Goal: Task Accomplishment & Management: Use online tool/utility

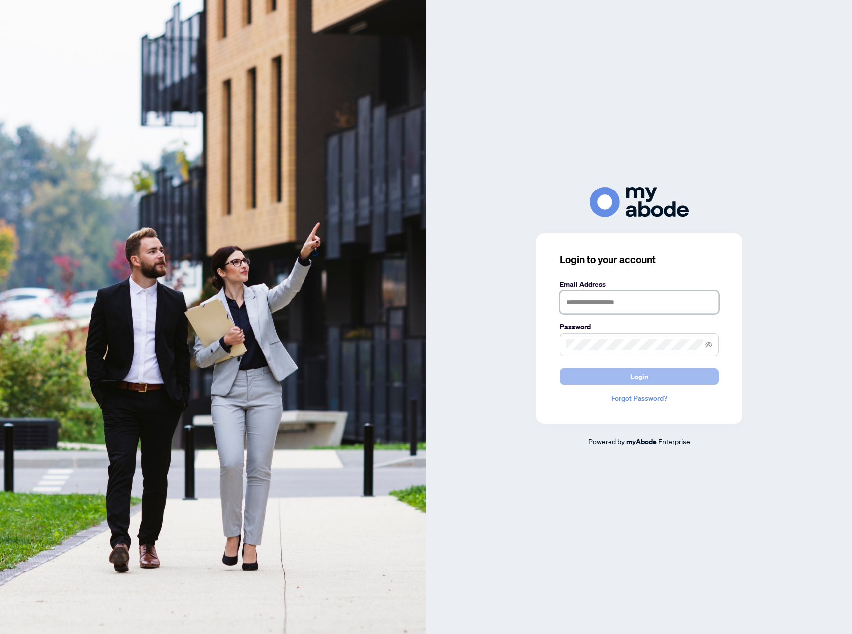
type input "**********"
click at [631, 375] on span "Login" at bounding box center [639, 376] width 18 height 16
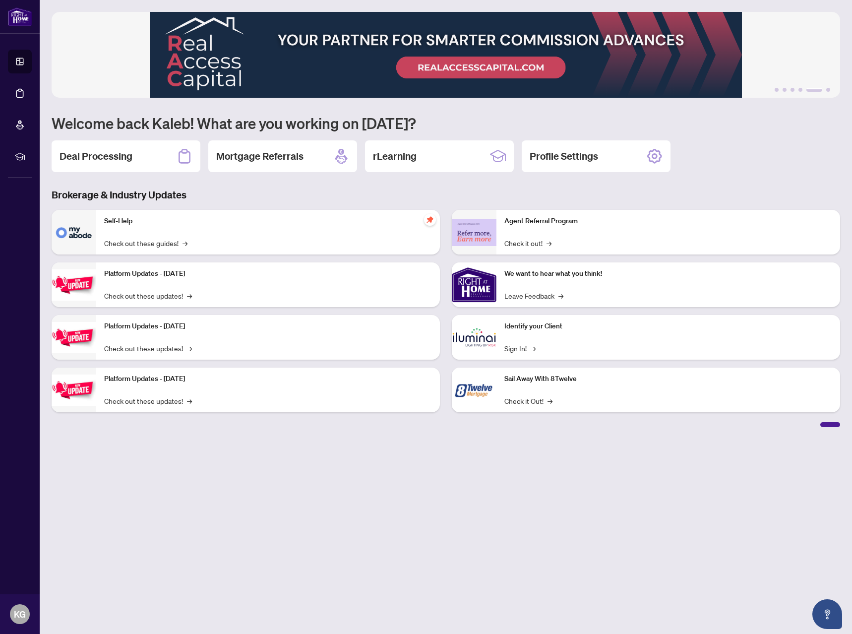
click at [97, 159] on h2 "Deal Processing" at bounding box center [95, 156] width 73 height 14
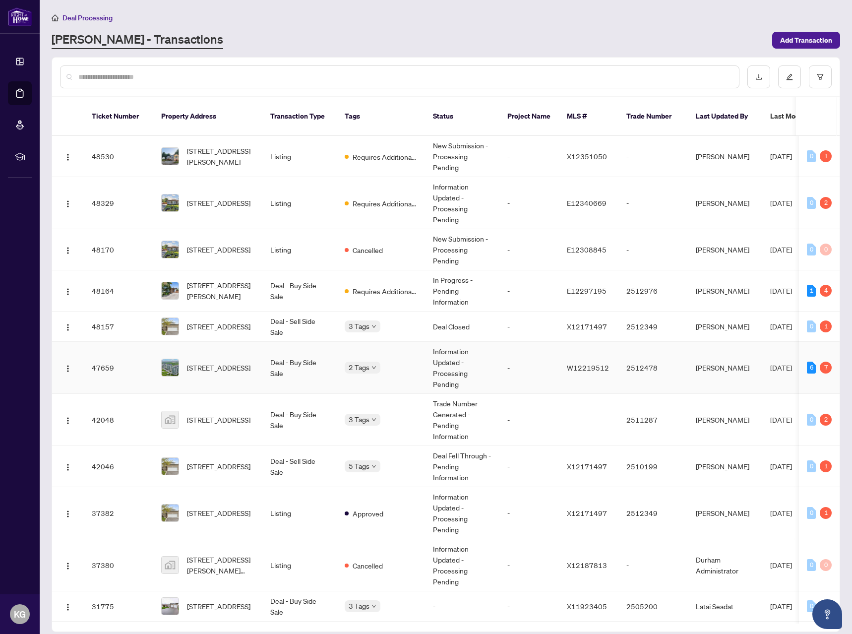
click at [415, 361] on div "2 Tags" at bounding box center [381, 366] width 72 height 11
click at [405, 361] on div "2 Tags" at bounding box center [381, 366] width 72 height 11
click at [250, 362] on span "206-45 Yorkland Blvd, Brampton, Ontario L6P 4B4, Canada" at bounding box center [218, 367] width 63 height 11
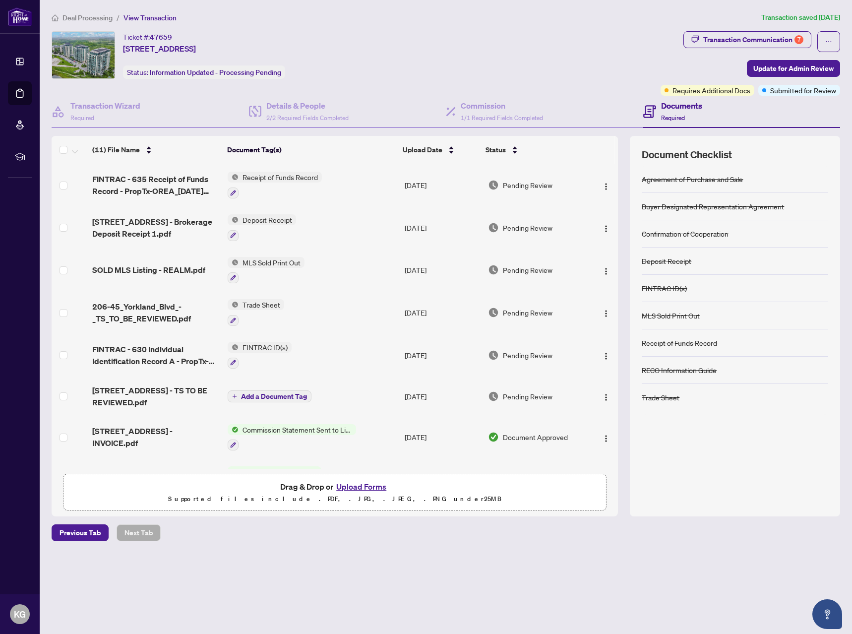
click at [250, 303] on span "Trade Sheet" at bounding box center [261, 304] width 46 height 11
click at [239, 351] on span "Trade Sheet" at bounding box center [234, 352] width 46 height 11
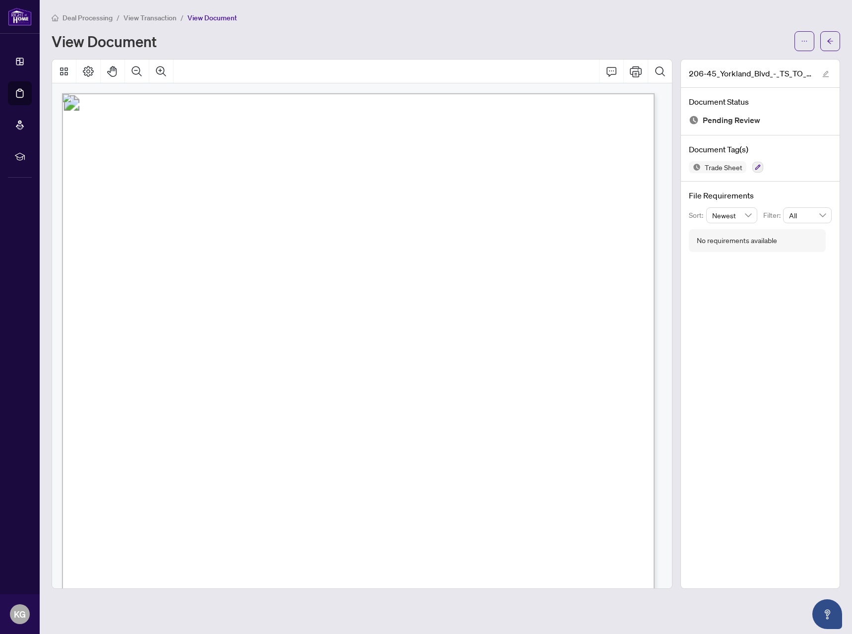
click at [99, 20] on span "Deal Processing" at bounding box center [87, 17] width 50 height 9
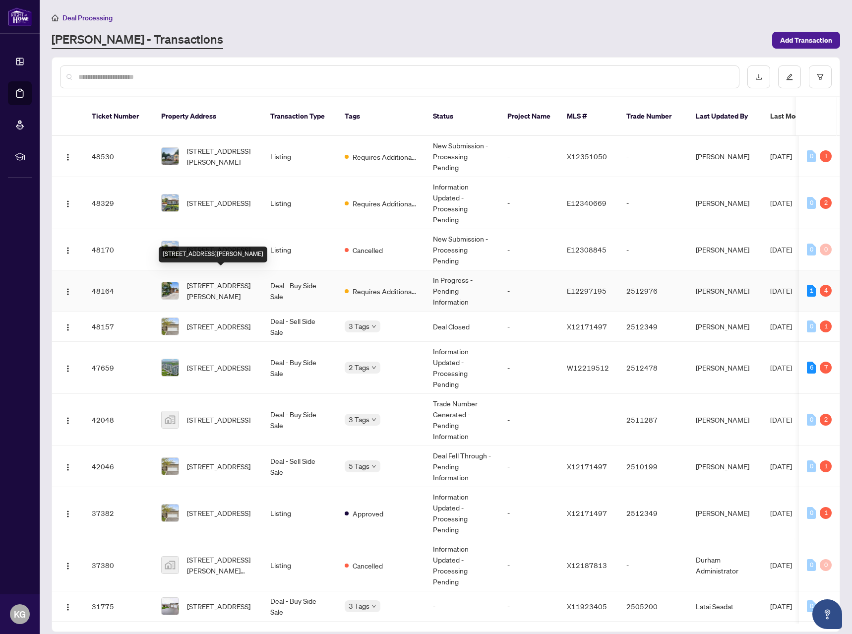
click at [223, 282] on span "503 Wilson Rd, Oshawa, Ontario L1H 6E1, Canada" at bounding box center [220, 291] width 67 height 22
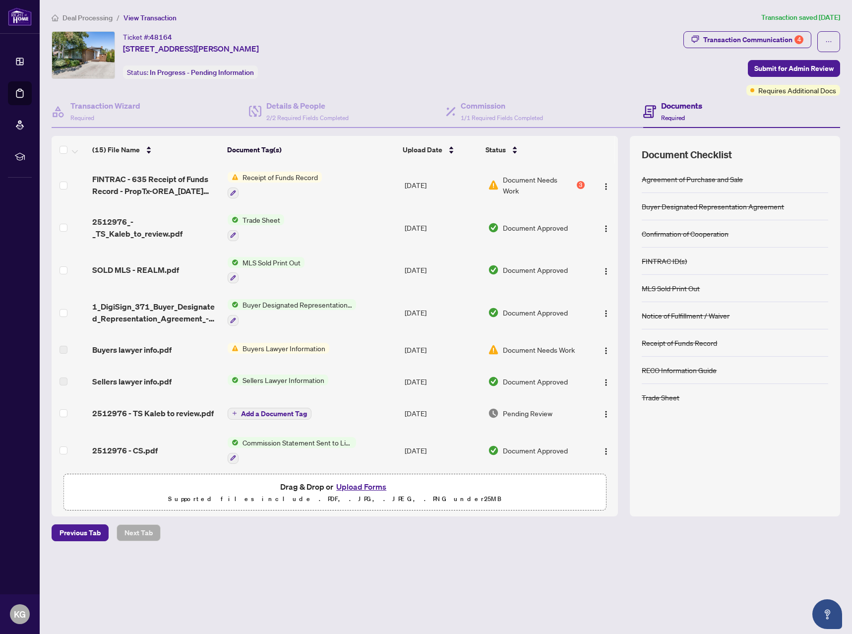
click at [265, 223] on span "Trade Sheet" at bounding box center [261, 219] width 46 height 11
click at [257, 265] on span "Trade Sheet" at bounding box center [254, 268] width 109 height 11
